Goal: Task Accomplishment & Management: Use online tool/utility

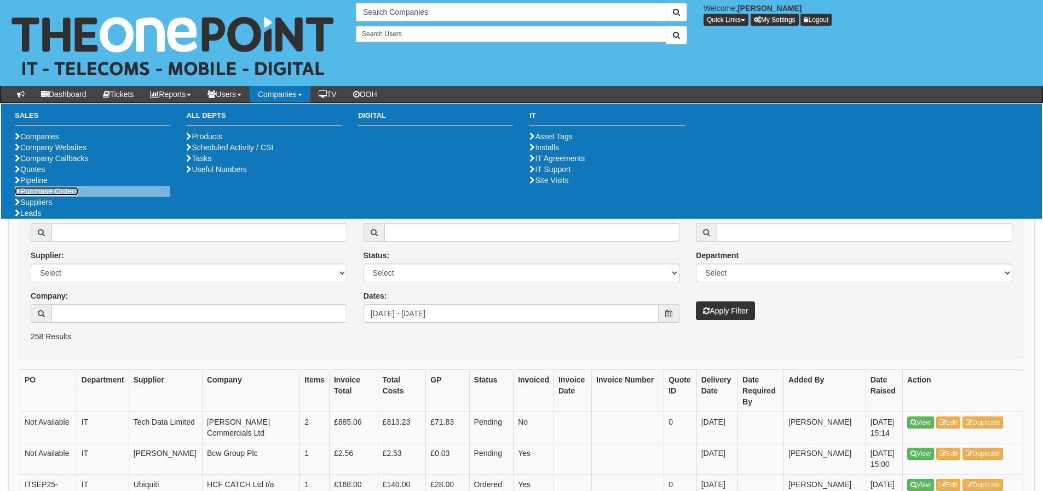
click at [56, 195] on link "Purchase Orders" at bounding box center [47, 191] width 64 height 9
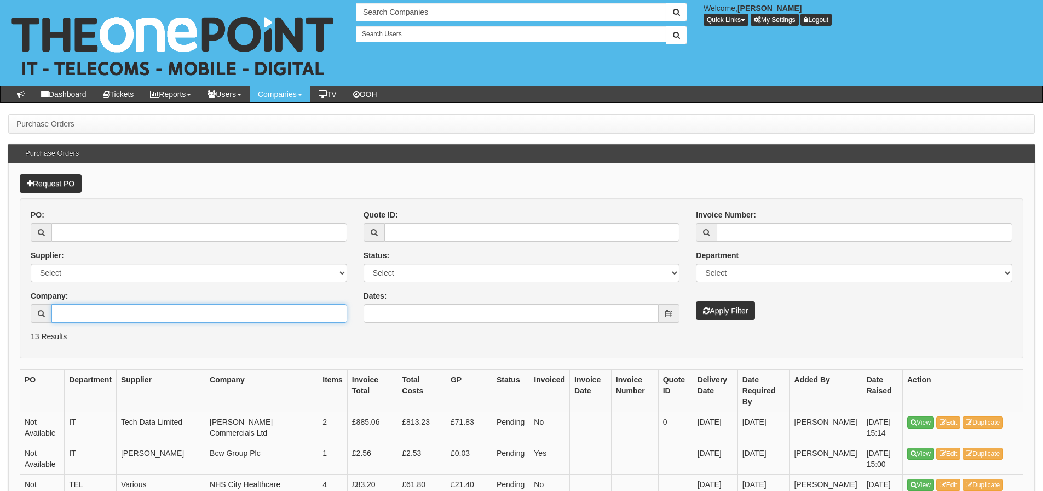
click at [128, 315] on input "Company:" at bounding box center [199, 313] width 296 height 19
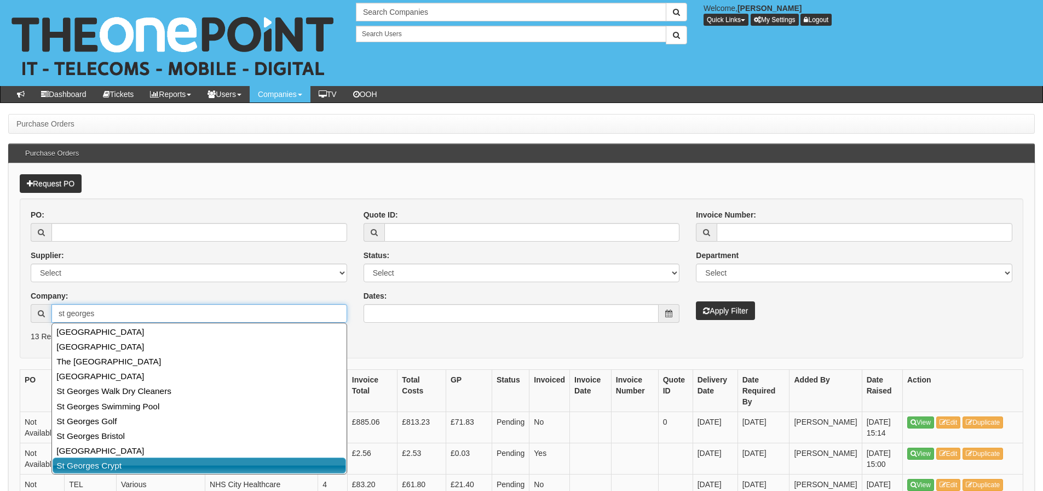
click at [83, 467] on link "St Georges Crypt" at bounding box center [199, 465] width 293 height 16
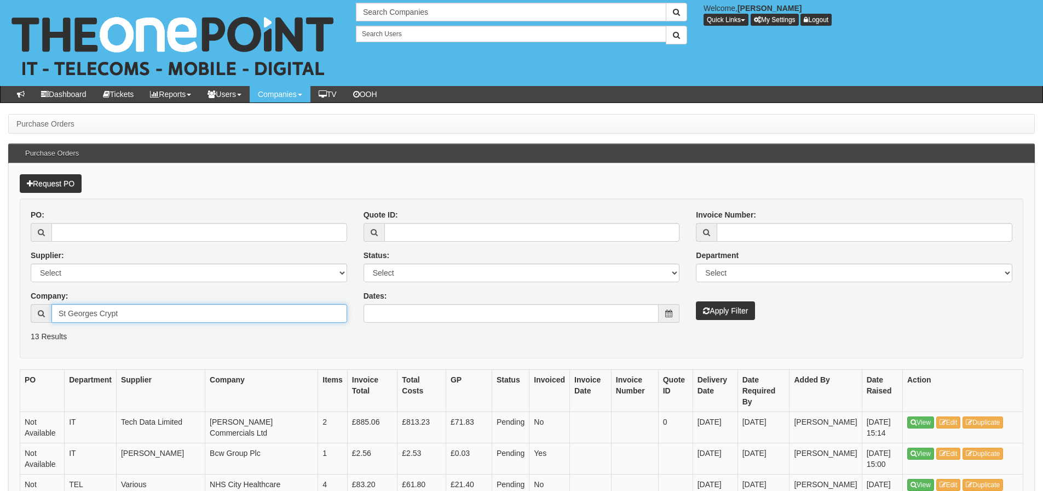
type input "St Georges Crypt"
click at [696, 301] on button "Apply Filter" at bounding box center [725, 310] width 59 height 19
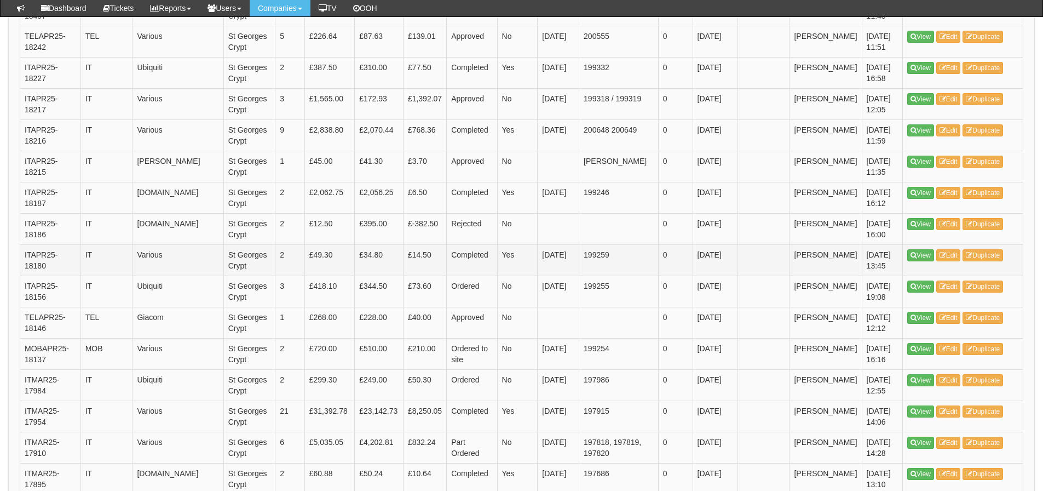
scroll to position [708, 0]
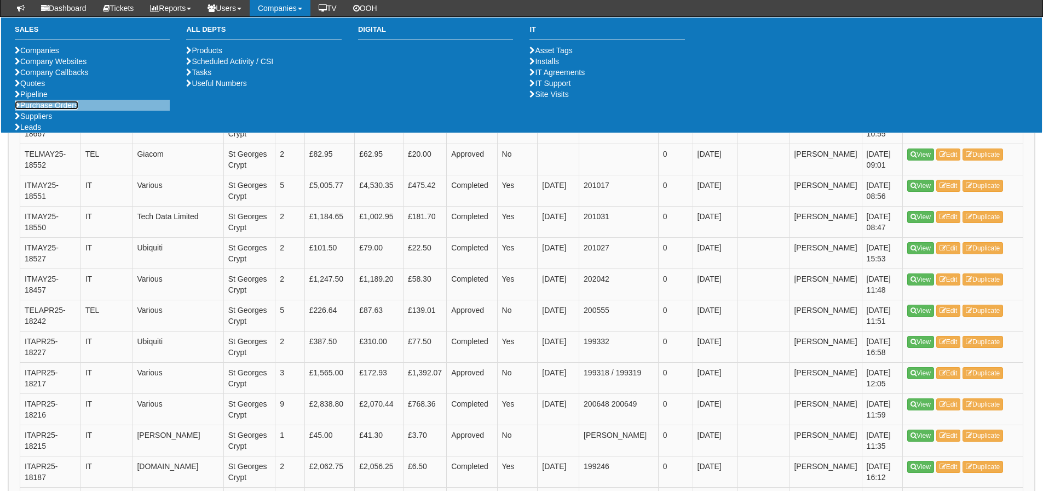
click at [64, 109] on link "Purchase Orders" at bounding box center [47, 105] width 64 height 9
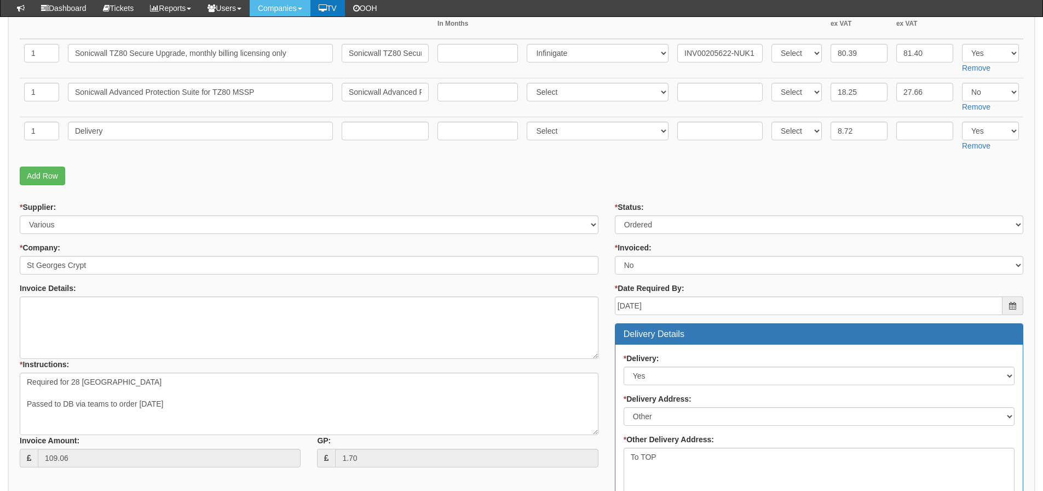
scroll to position [164, 0]
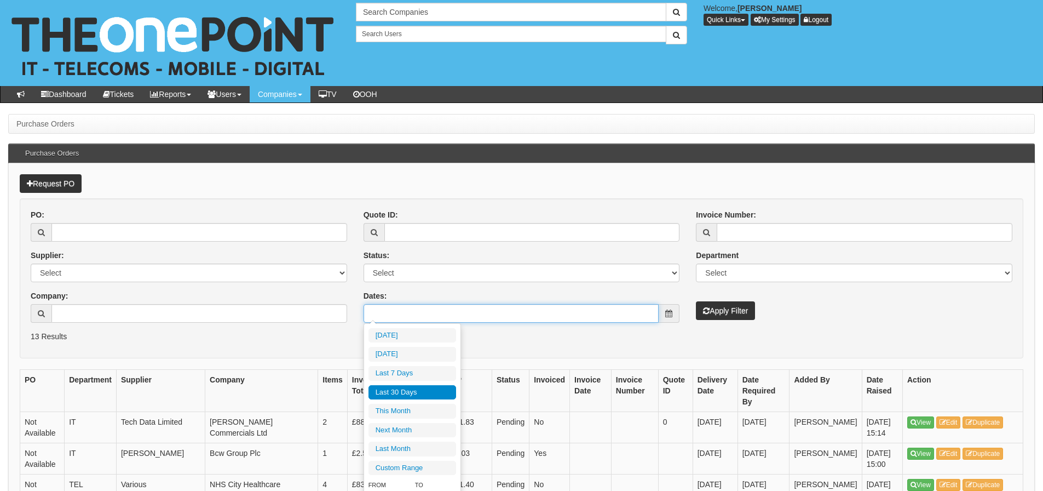
click at [401, 307] on input "Dates:" at bounding box center [512, 313] width 296 height 19
type input "2025-09-02"
type input "2025-08-05"
type input "2025-09-03"
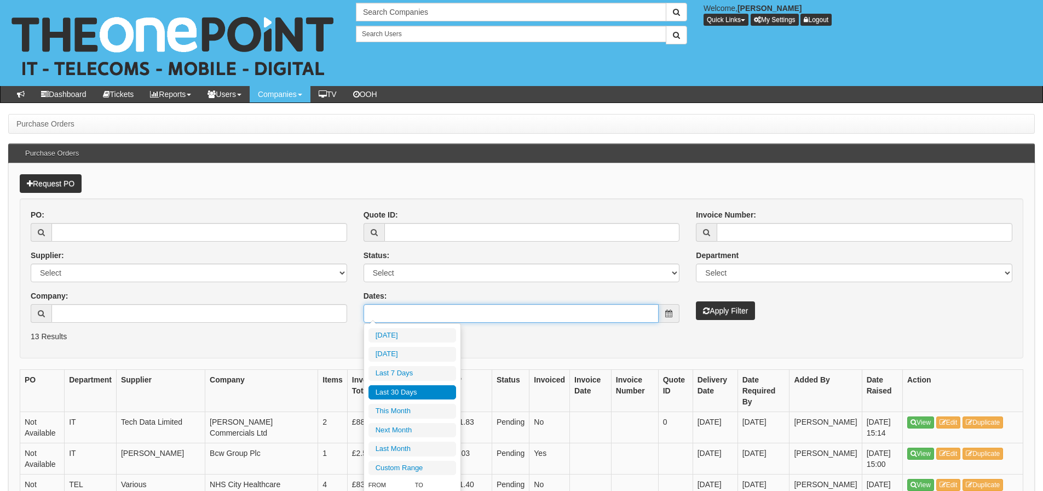
type input "2025-08-05"
click at [411, 390] on li "Last 30 Days" at bounding box center [412, 392] width 88 height 15
type input "2025-08-05 - 2025-09-03"
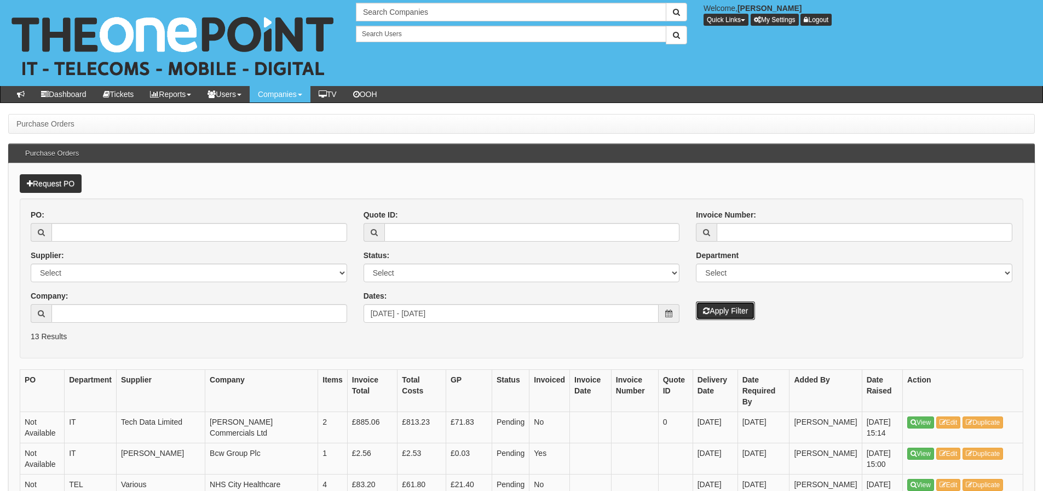
click at [701, 312] on button "Apply Filter" at bounding box center [725, 310] width 59 height 19
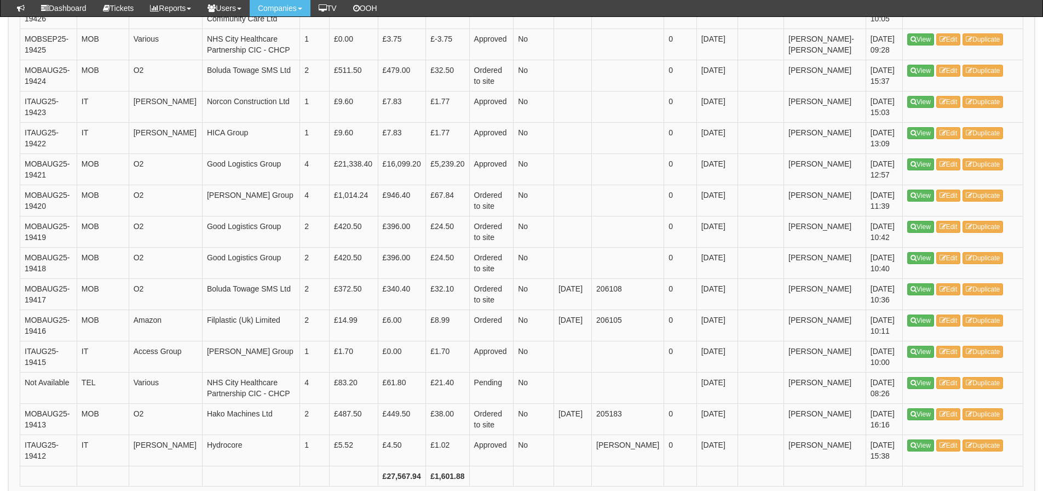
scroll to position [1533, 0]
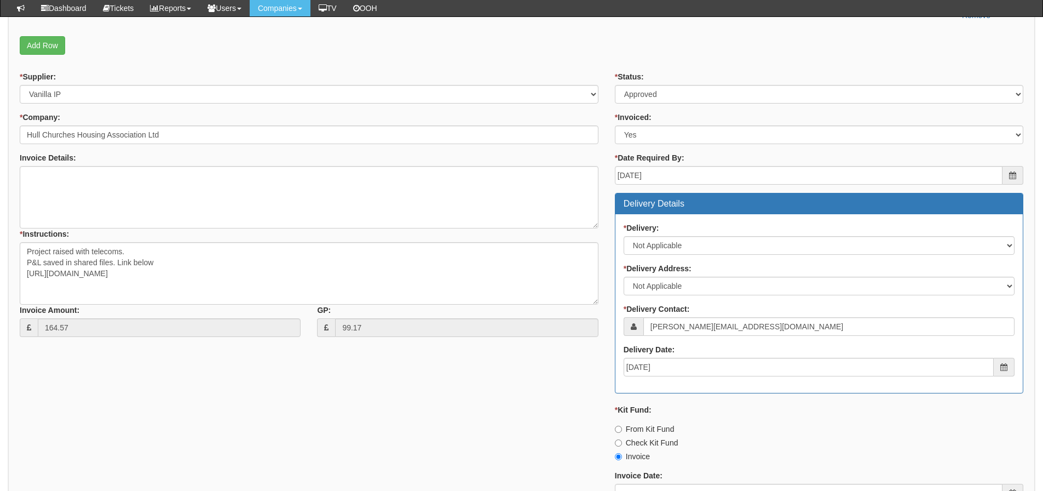
scroll to position [32, 0]
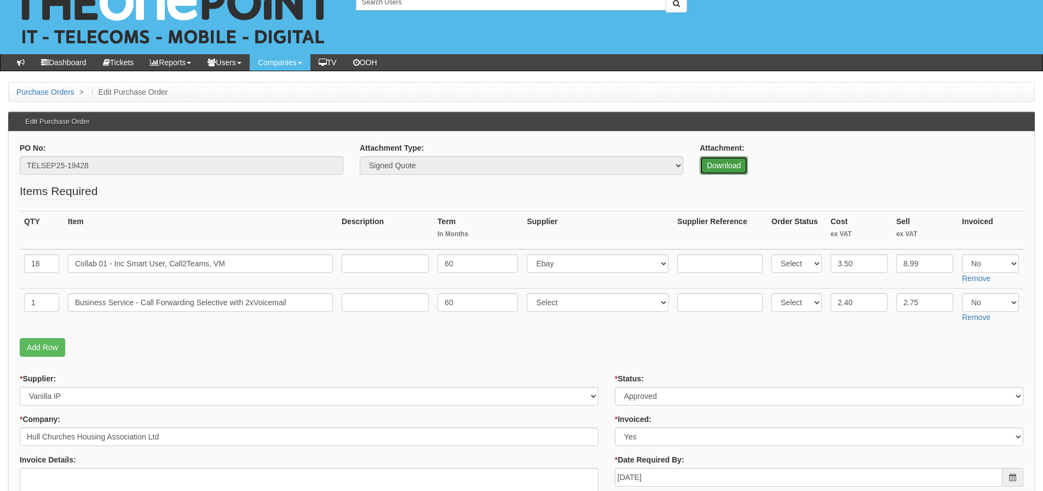
click at [714, 162] on link "Download" at bounding box center [724, 165] width 48 height 19
